Goal: Register for event/course

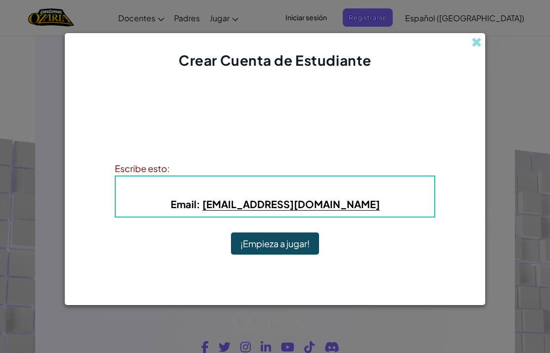
click at [306, 250] on button "¡Empieza a jugar!" at bounding box center [275, 243] width 88 height 23
